Goal: Task Accomplishment & Management: Use online tool/utility

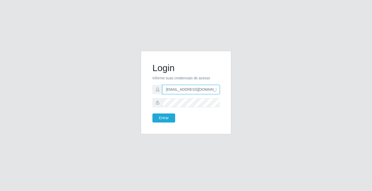
click at [219, 89] on input "altemariacastilho10@gmail.com.br" at bounding box center [190, 89] width 57 height 9
type input "a"
type input "irenildapaula@hotmail.com"
click at [152, 113] on button "Entrar" at bounding box center [163, 117] width 23 height 9
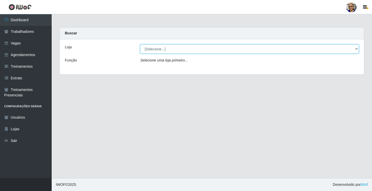
click at [356, 48] on select "[Selecione...] Mercadinho [GEOGRAPHIC_DATA]" at bounding box center [249, 48] width 218 height 9
select select "345"
click at [140, 44] on select "[Selecione...] Mercadinho [GEOGRAPHIC_DATA]" at bounding box center [249, 48] width 218 height 9
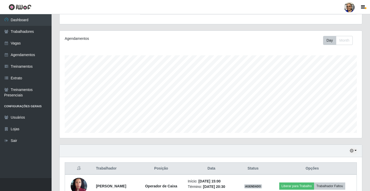
scroll to position [83, 0]
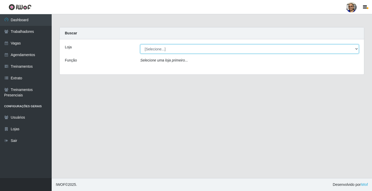
click at [356, 49] on select "[Selecione...] Mercadinho [GEOGRAPHIC_DATA]" at bounding box center [249, 48] width 218 height 9
select select "345"
click at [140, 44] on select "[Selecione...] Mercadinho [GEOGRAPHIC_DATA]" at bounding box center [249, 48] width 218 height 9
